Goal: Transaction & Acquisition: Purchase product/service

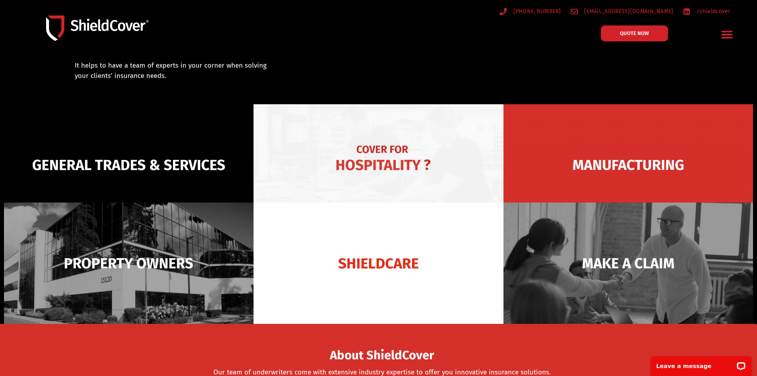
scroll to position [40, 0]
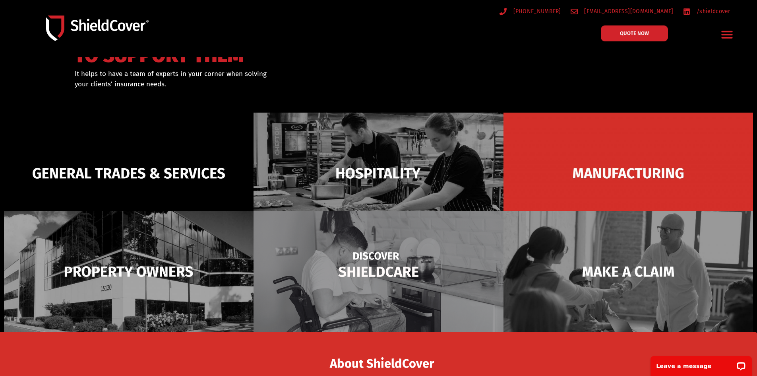
click at [355, 266] on img at bounding box center [379, 271] width 250 height 121
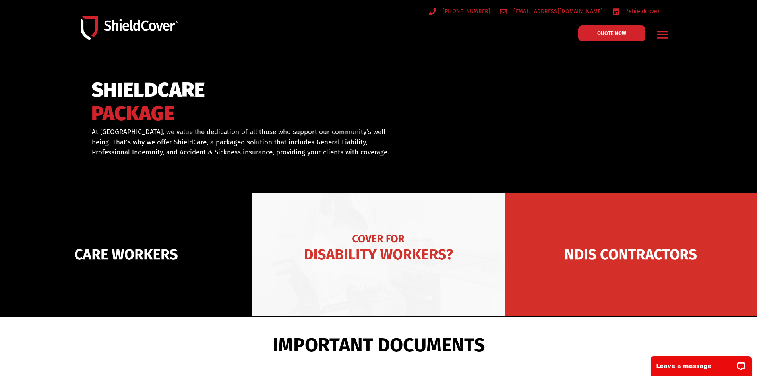
click at [358, 253] on img at bounding box center [378, 254] width 252 height 122
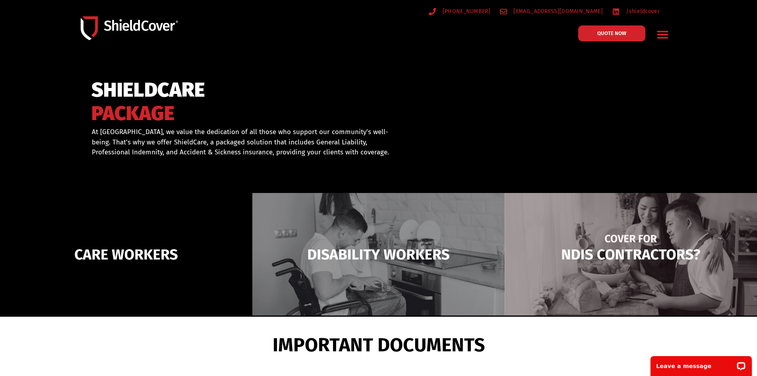
click at [566, 256] on img at bounding box center [631, 254] width 252 height 122
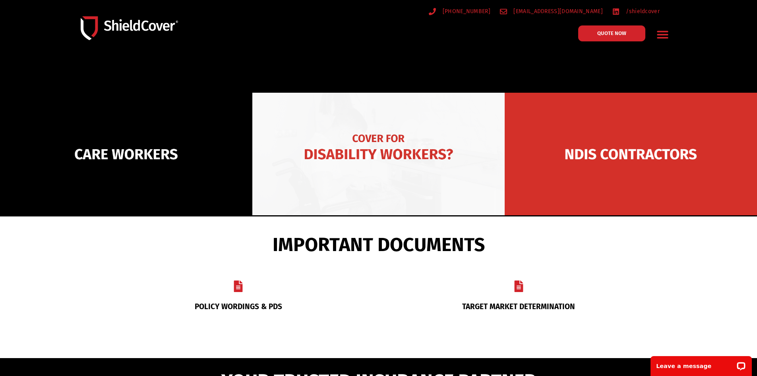
scroll to position [80, 0]
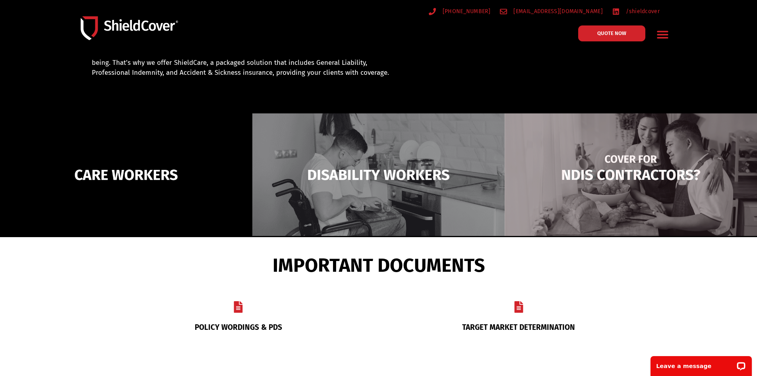
click at [601, 179] on img at bounding box center [631, 174] width 252 height 122
click at [604, 175] on img at bounding box center [631, 174] width 252 height 122
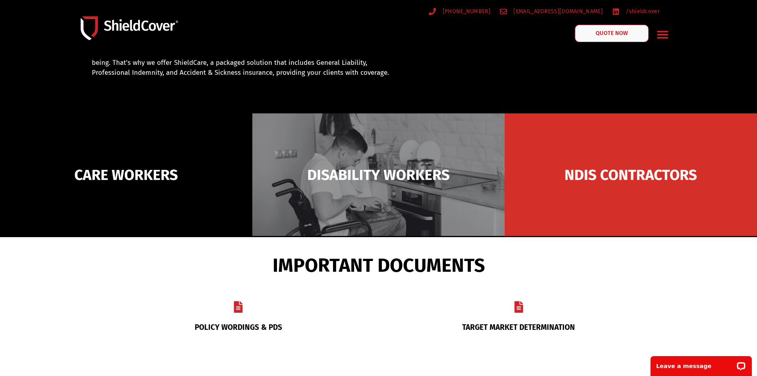
click at [601, 37] on link "QUOTE NOW" at bounding box center [612, 33] width 74 height 17
